Goal: Information Seeking & Learning: Learn about a topic

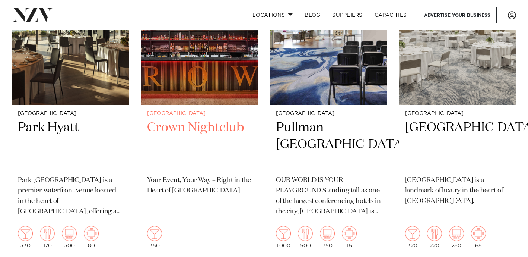
scroll to position [1991, 0]
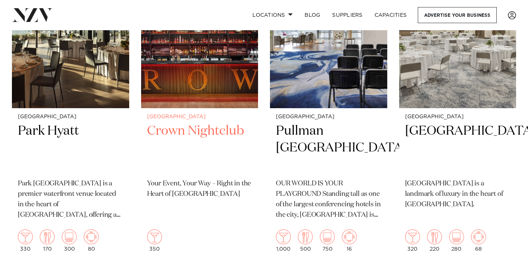
click at [195, 122] on h2 "Crown Nightclub" at bounding box center [199, 147] width 105 height 50
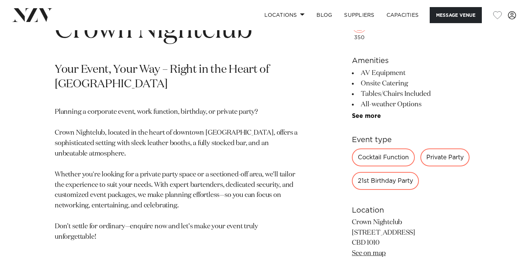
scroll to position [313, 0]
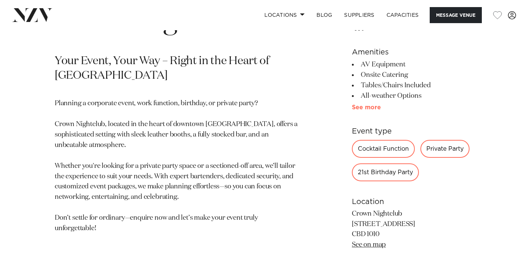
click at [368, 107] on link "See more" at bounding box center [381, 107] width 58 height 6
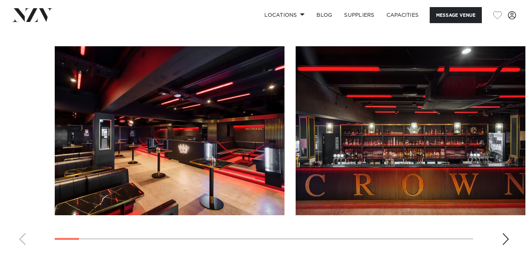
scroll to position [756, 0]
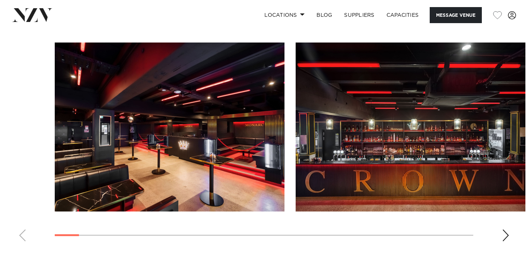
click at [505, 231] on div "Next slide" at bounding box center [505, 235] width 7 height 12
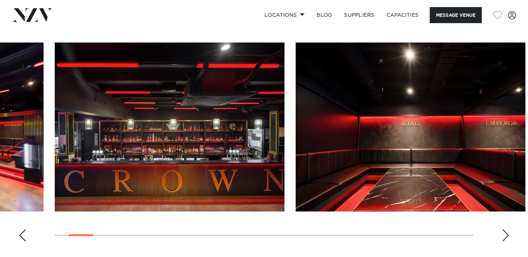
click at [505, 231] on div "Next slide" at bounding box center [505, 235] width 7 height 12
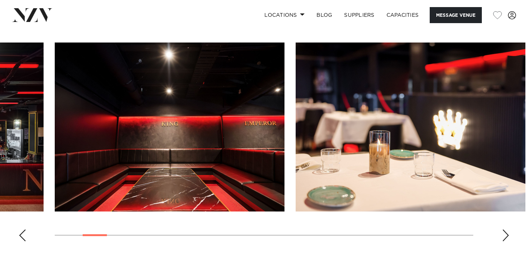
click at [505, 231] on div "Next slide" at bounding box center [505, 235] width 7 height 12
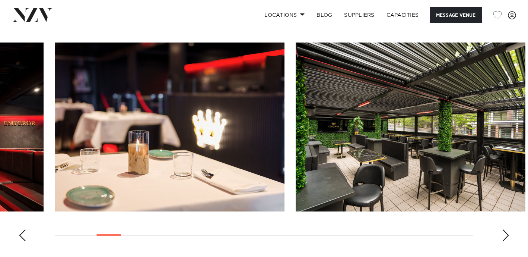
click at [505, 231] on div "Next slide" at bounding box center [505, 235] width 7 height 12
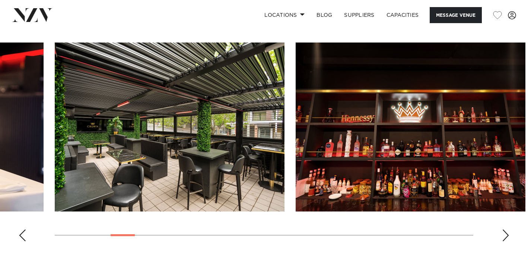
click at [505, 231] on div "Next slide" at bounding box center [505, 235] width 7 height 12
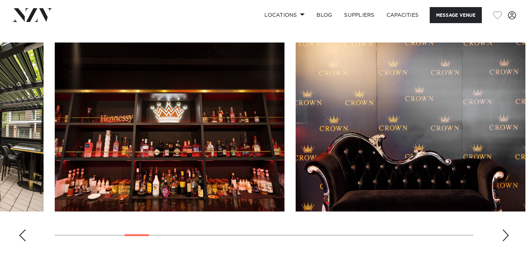
click at [505, 231] on div "Next slide" at bounding box center [505, 235] width 7 height 12
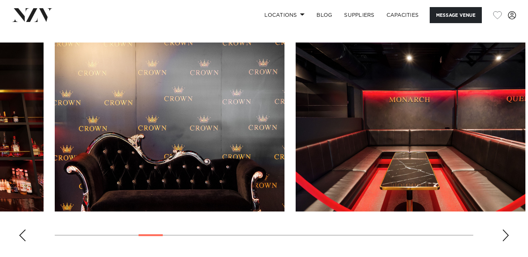
click at [505, 231] on div "Next slide" at bounding box center [505, 235] width 7 height 12
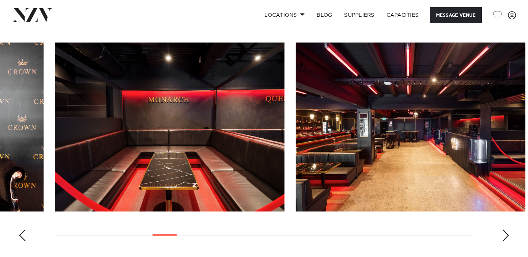
click at [505, 231] on div "Next slide" at bounding box center [505, 235] width 7 height 12
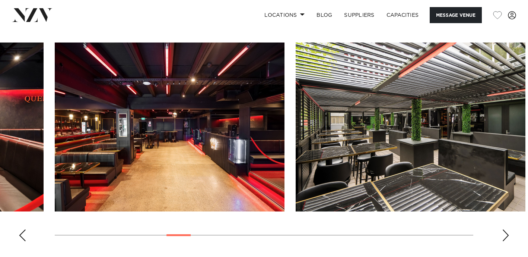
click at [505, 231] on div "Next slide" at bounding box center [505, 235] width 7 height 12
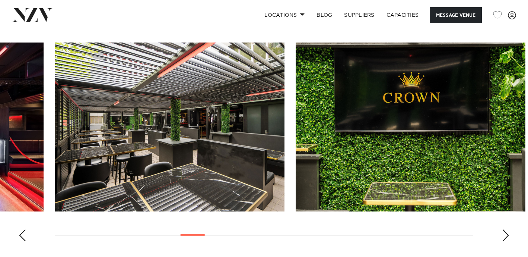
click at [505, 231] on div "Next slide" at bounding box center [505, 235] width 7 height 12
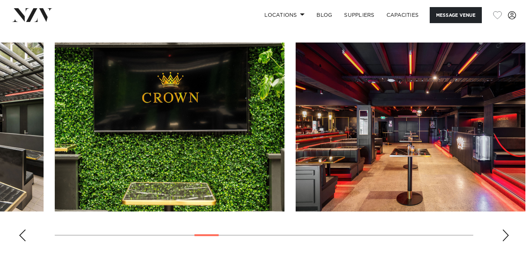
click at [505, 231] on div "Next slide" at bounding box center [505, 235] width 7 height 12
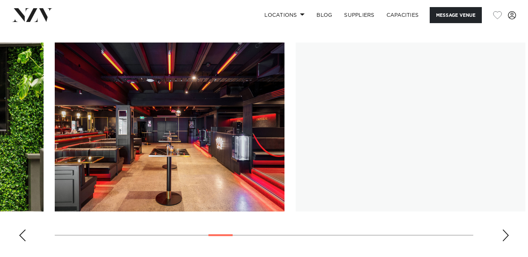
click at [505, 231] on div "Next slide" at bounding box center [505, 235] width 7 height 12
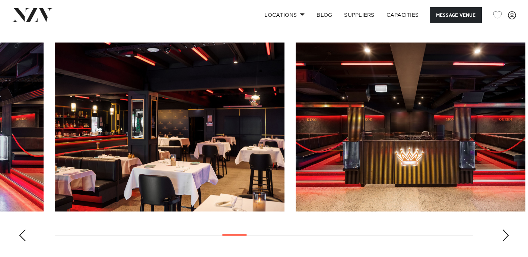
click at [505, 231] on div "Next slide" at bounding box center [505, 235] width 7 height 12
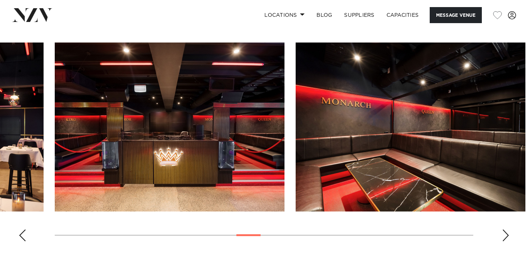
click at [505, 231] on div "Next slide" at bounding box center [505, 235] width 7 height 12
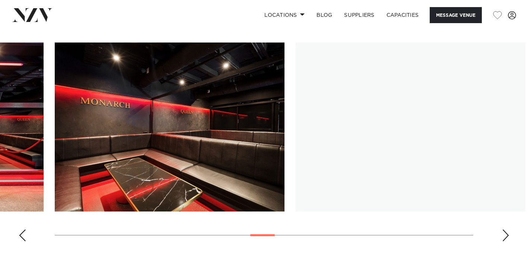
click at [505, 231] on div "Next slide" at bounding box center [505, 235] width 7 height 12
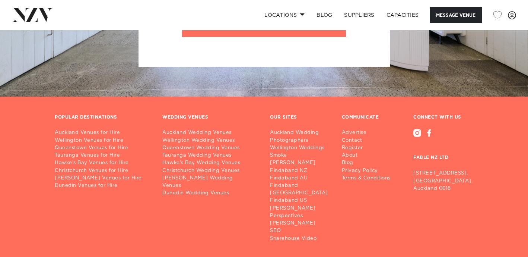
scroll to position [1291, 0]
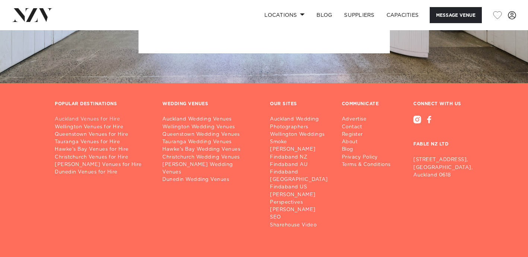
click at [94, 121] on link "Auckland Venues for Hire" at bounding box center [103, 118] width 96 height 7
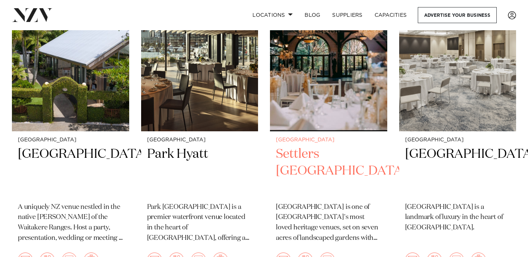
scroll to position [2275, 0]
